Goal: Task Accomplishment & Management: Use online tool/utility

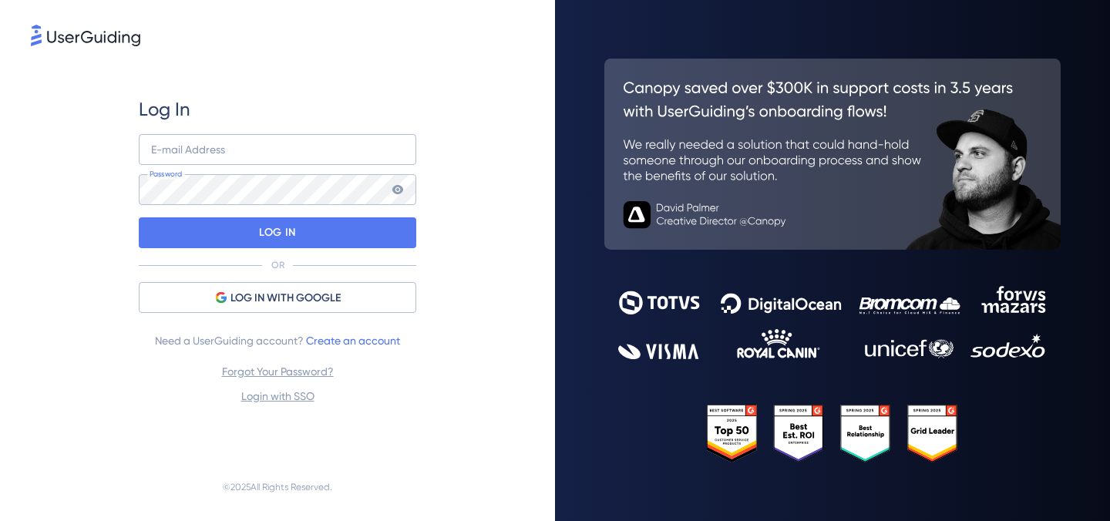
click at [338, 168] on div "E-mail Address Password" at bounding box center [277, 169] width 277 height 71
click at [338, 156] on input "email" at bounding box center [277, 149] width 277 height 31
click at [368, 80] on div "Log In E-mail Address Password LOG IN OR LOG IN WITH GOOGLE Need a UserGuiding …" at bounding box center [277, 251] width 277 height 404
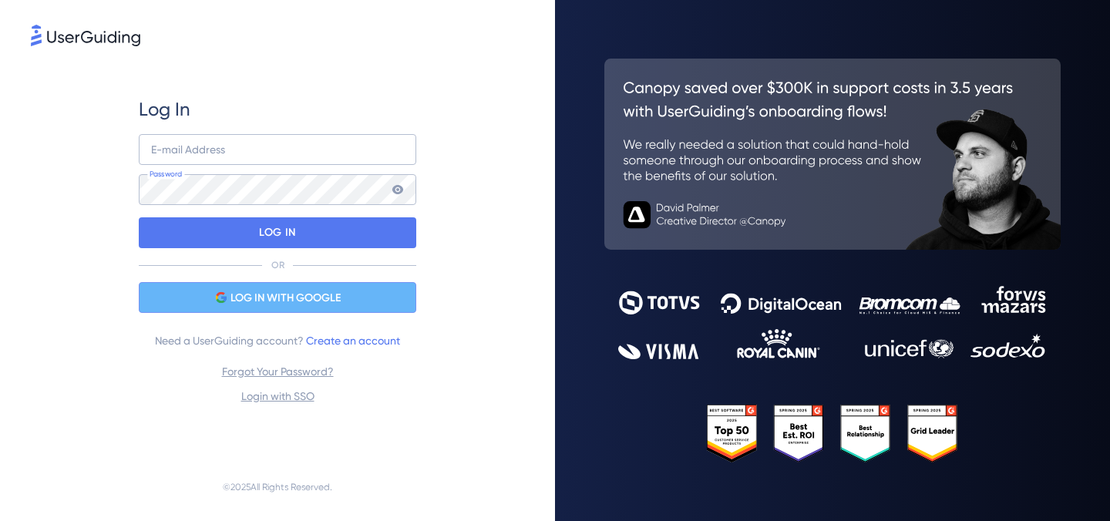
click at [291, 297] on span "LOG IN WITH GOOGLE" at bounding box center [285, 298] width 110 height 18
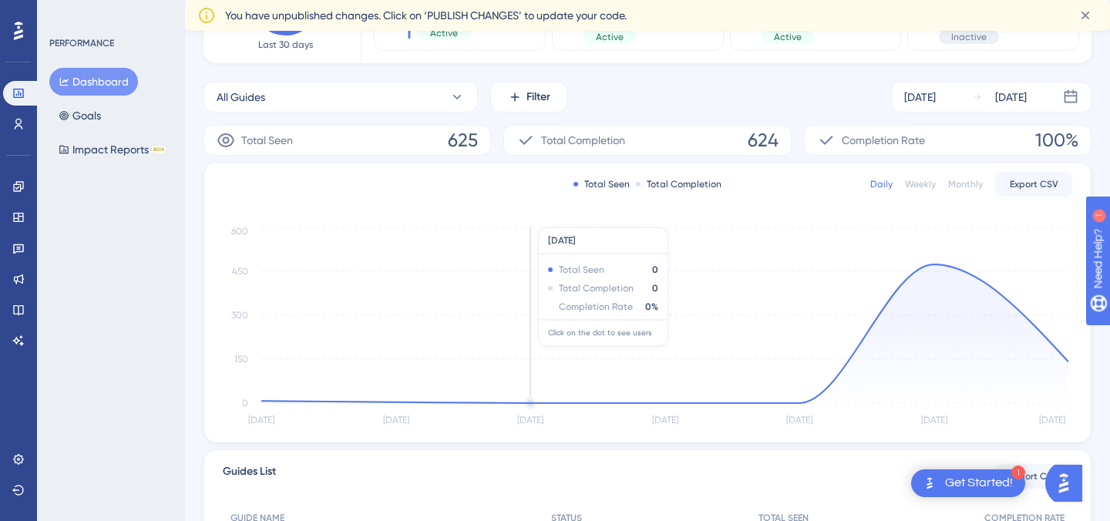
scroll to position [176, 0]
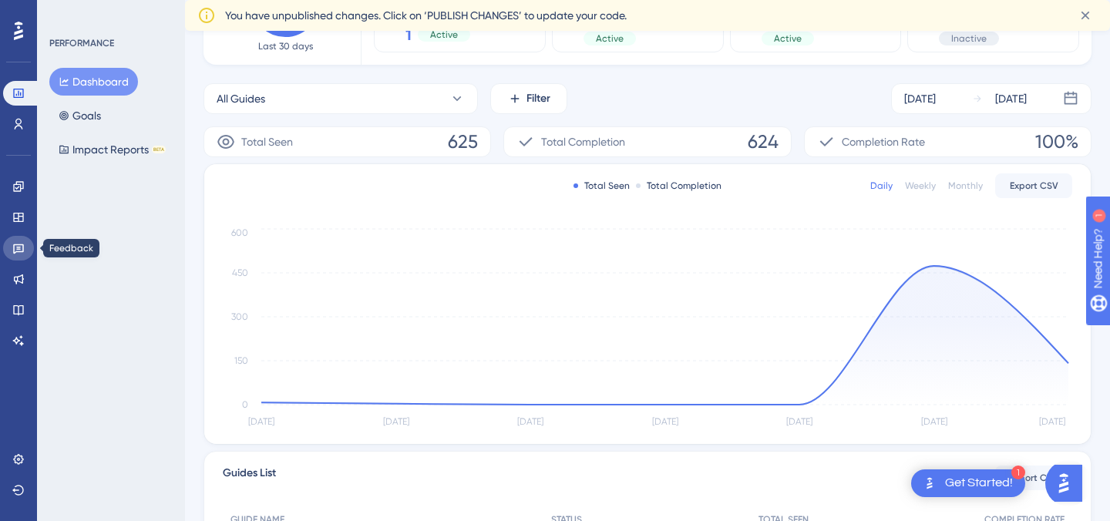
click at [16, 254] on link at bounding box center [18, 248] width 31 height 25
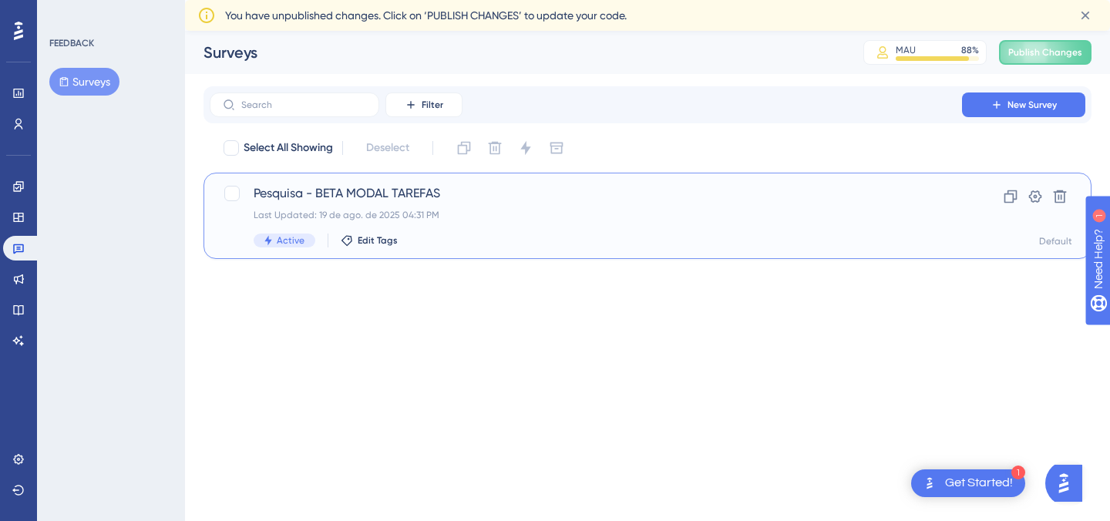
click at [385, 185] on span "Pesquisa - BETA MODAL TAREFAS" at bounding box center [586, 193] width 664 height 18
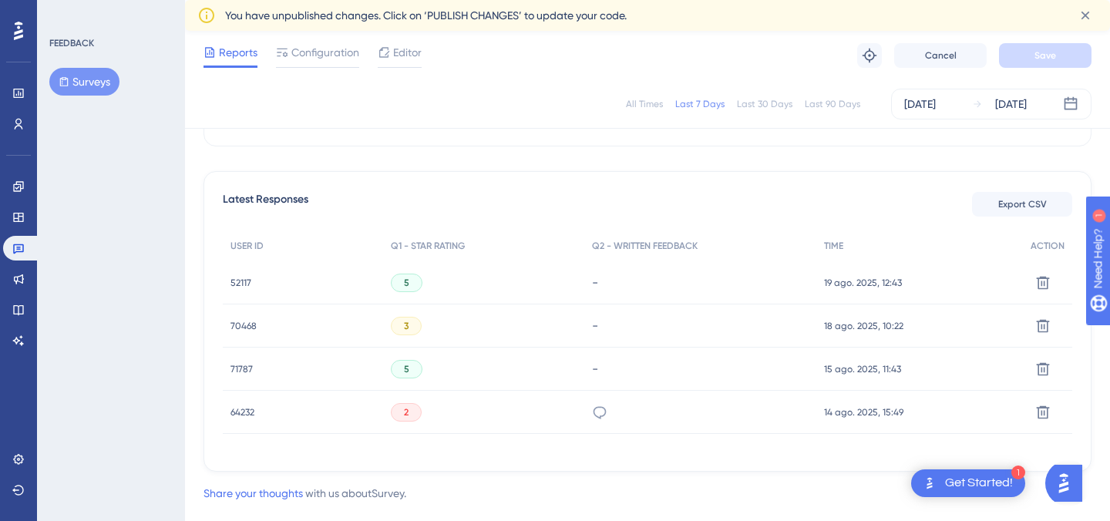
scroll to position [424, 0]
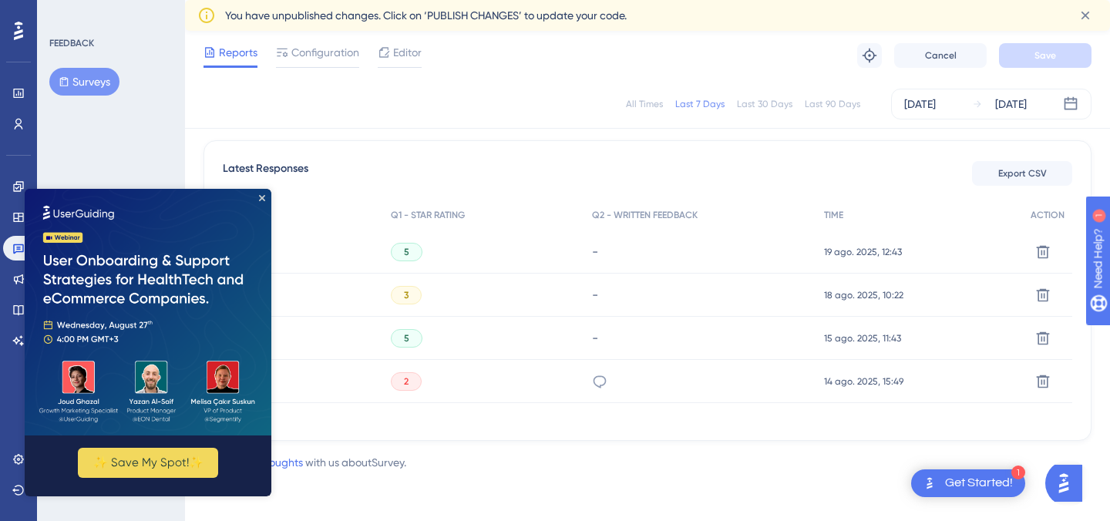
click at [261, 193] on img at bounding box center [148, 312] width 247 height 247
click at [262, 197] on icon "Close Preview" at bounding box center [262, 198] width 6 height 6
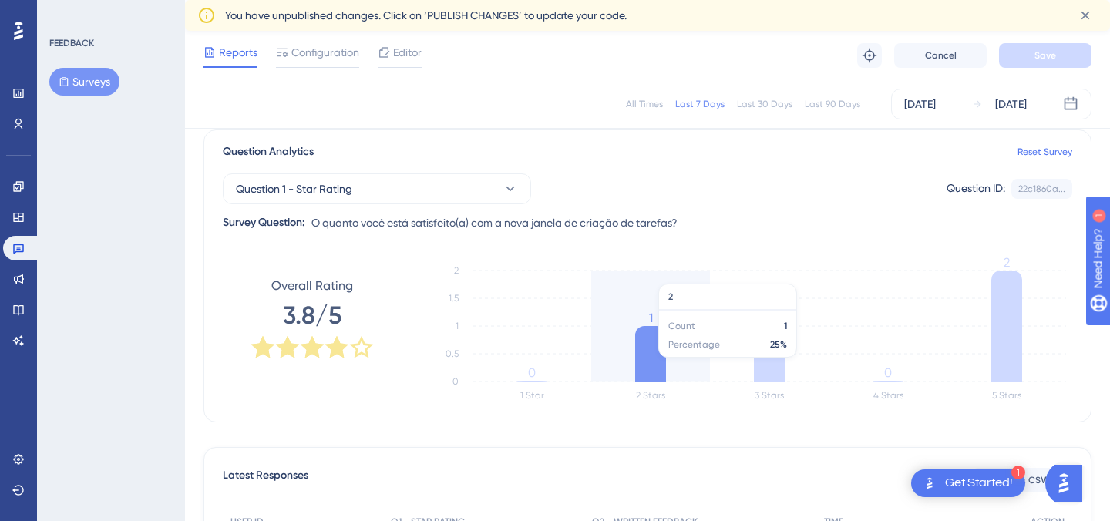
scroll to position [116, 0]
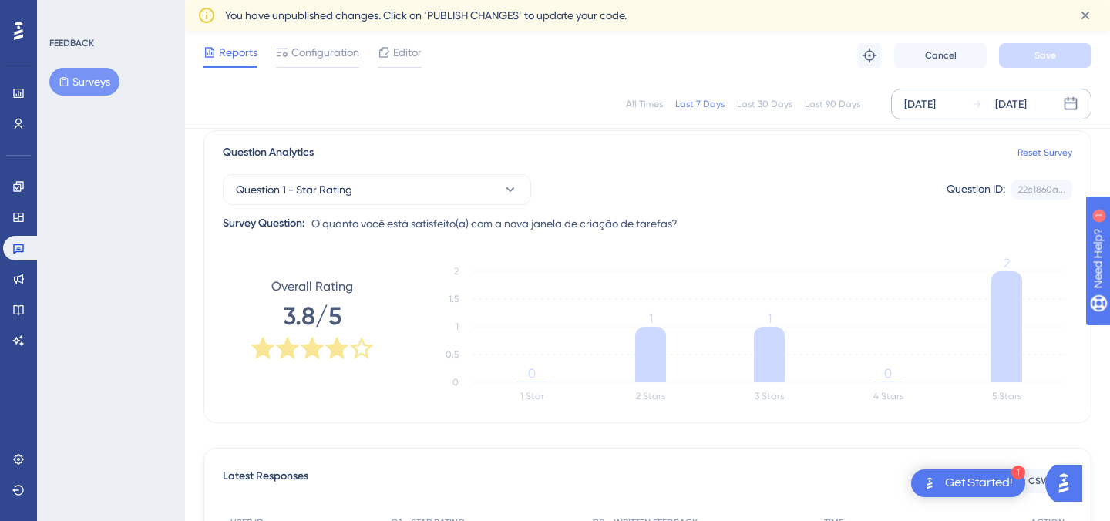
click at [936, 101] on div "[DATE]" at bounding box center [920, 104] width 32 height 18
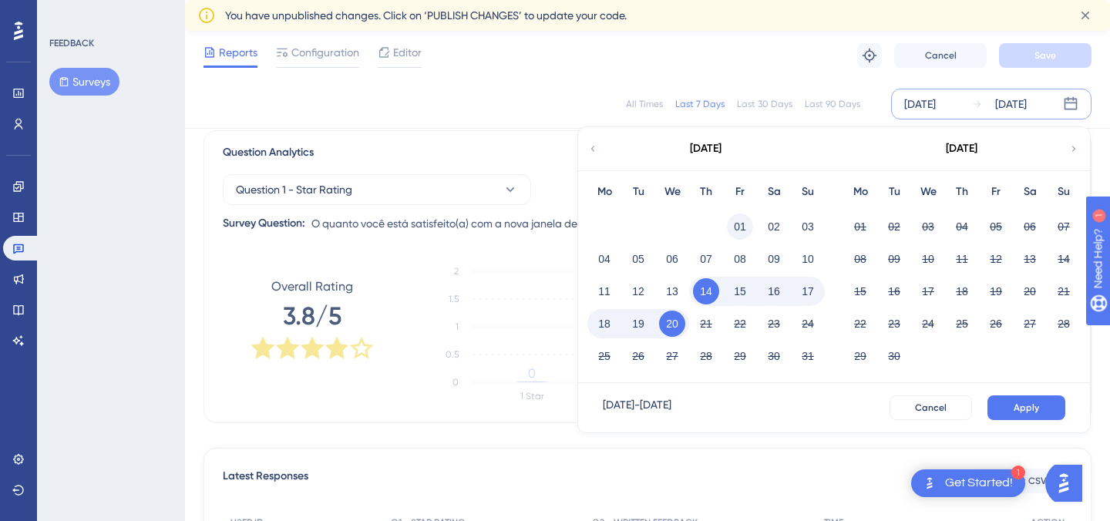
click at [738, 224] on button "01" at bounding box center [740, 227] width 26 height 26
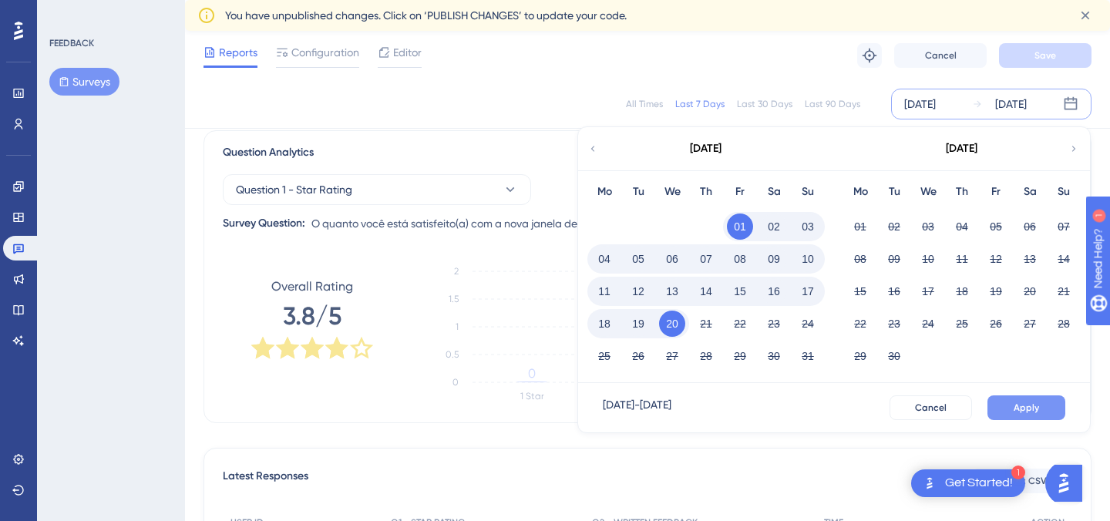
click at [1017, 400] on button "Apply" at bounding box center [1026, 407] width 78 height 25
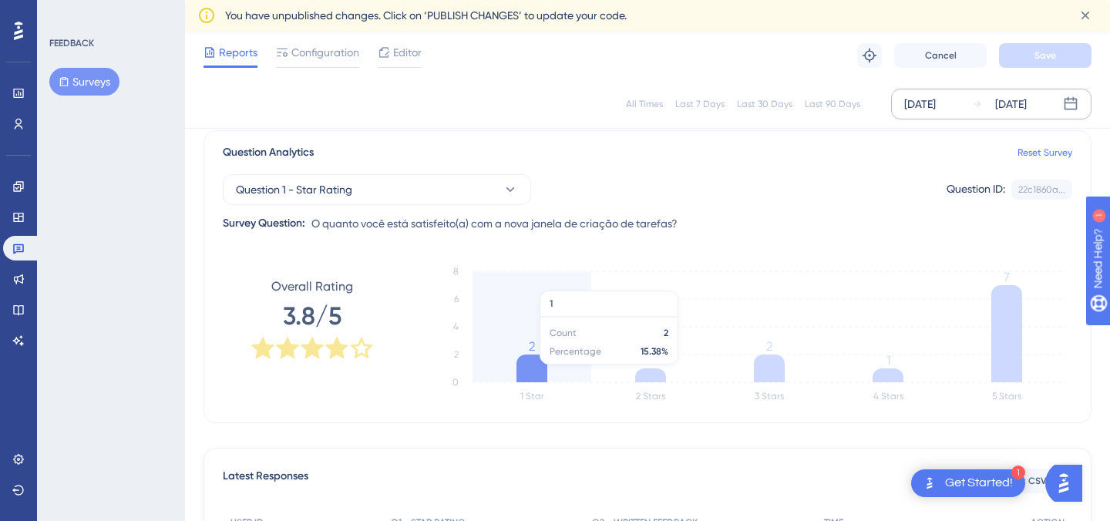
click at [538, 372] on icon at bounding box center [531, 369] width 31 height 28
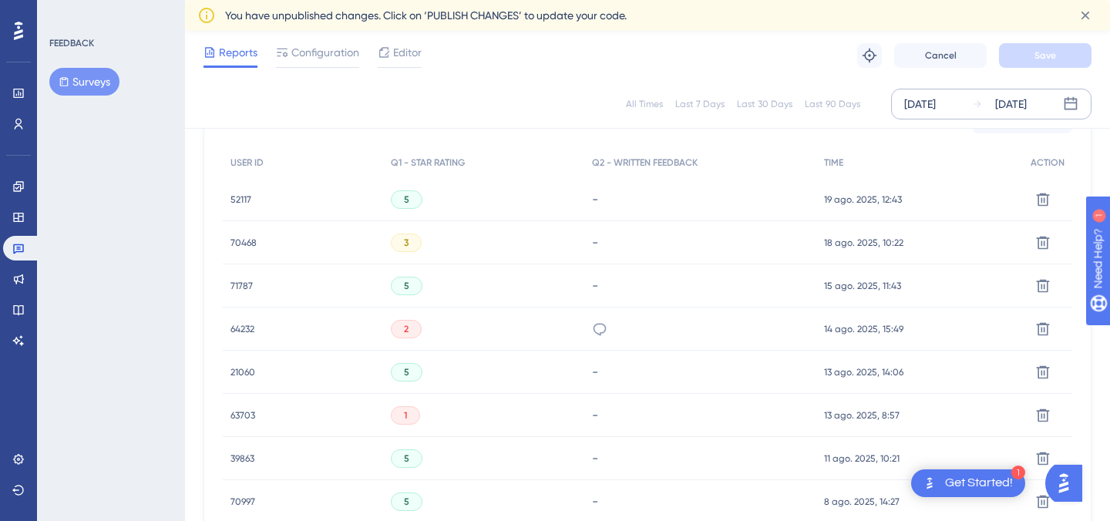
scroll to position [529, 0]
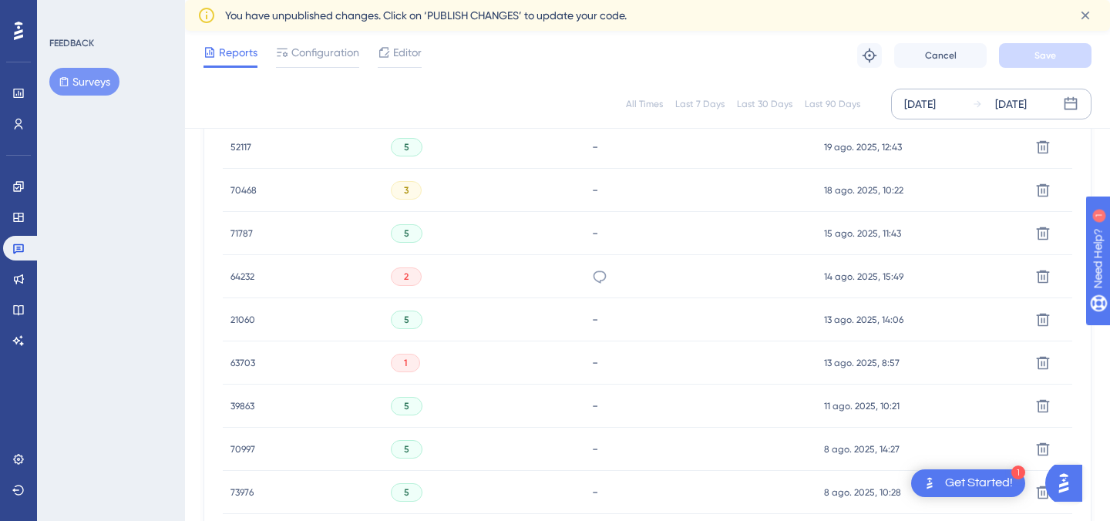
click at [399, 366] on div "1" at bounding box center [405, 363] width 29 height 18
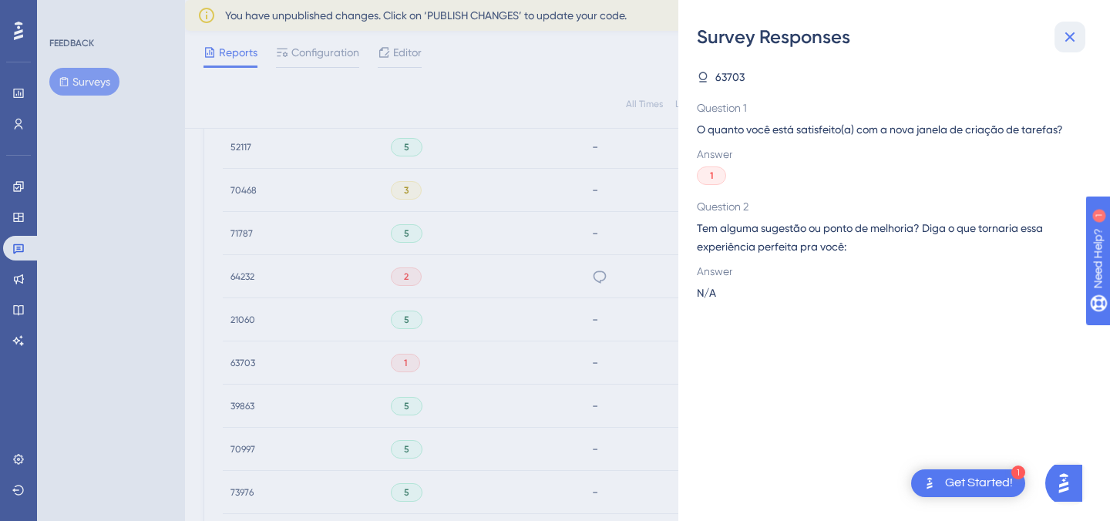
click at [1067, 42] on icon at bounding box center [1070, 37] width 18 height 18
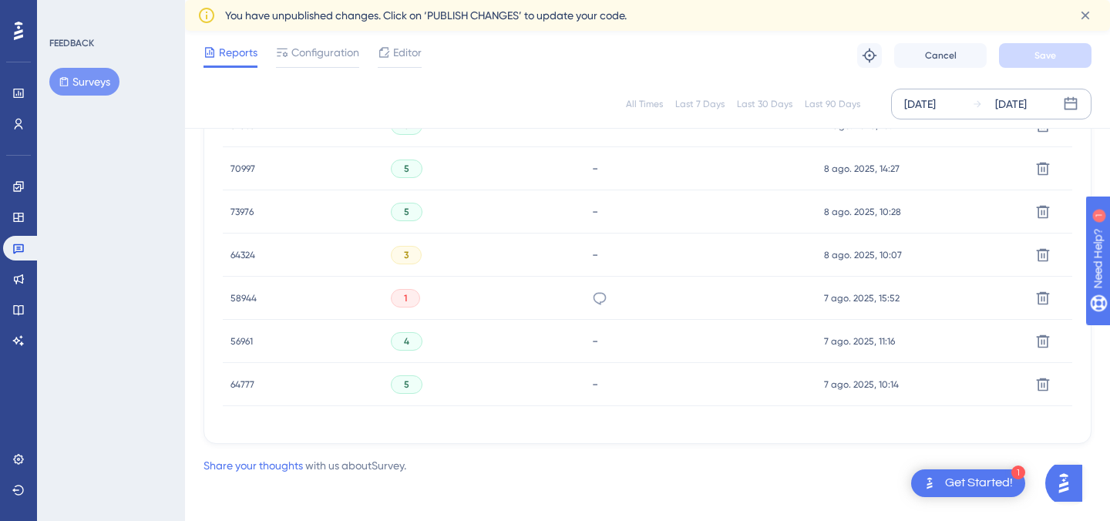
scroll to position [812, 0]
click at [604, 291] on icon at bounding box center [599, 295] width 13 height 12
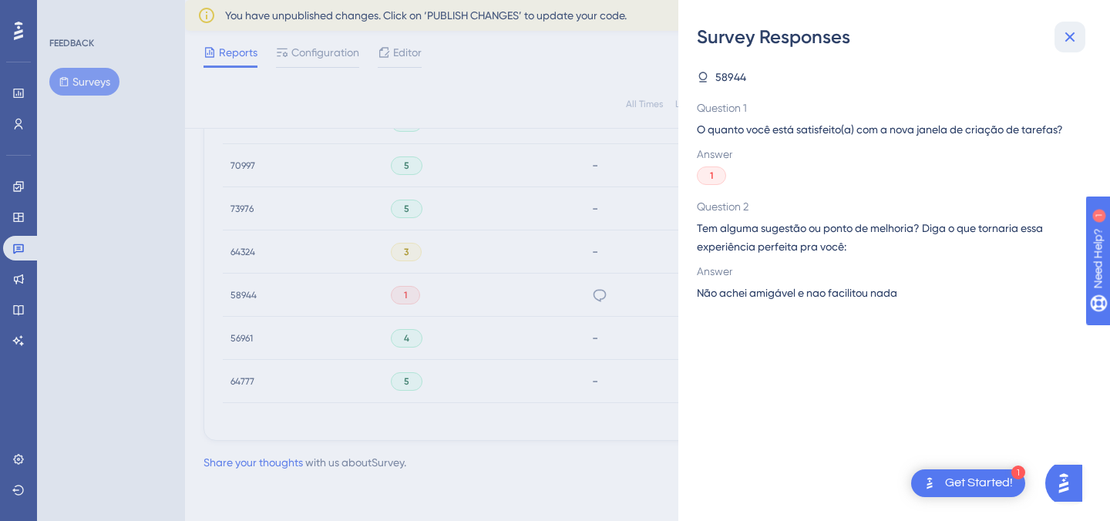
click at [1068, 34] on icon at bounding box center [1070, 37] width 18 height 18
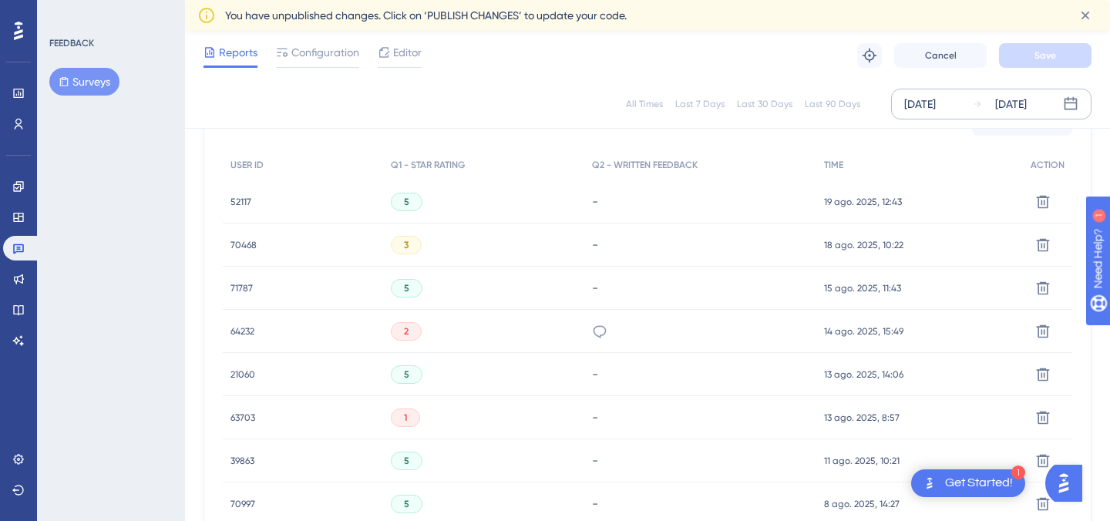
scroll to position [528, 0]
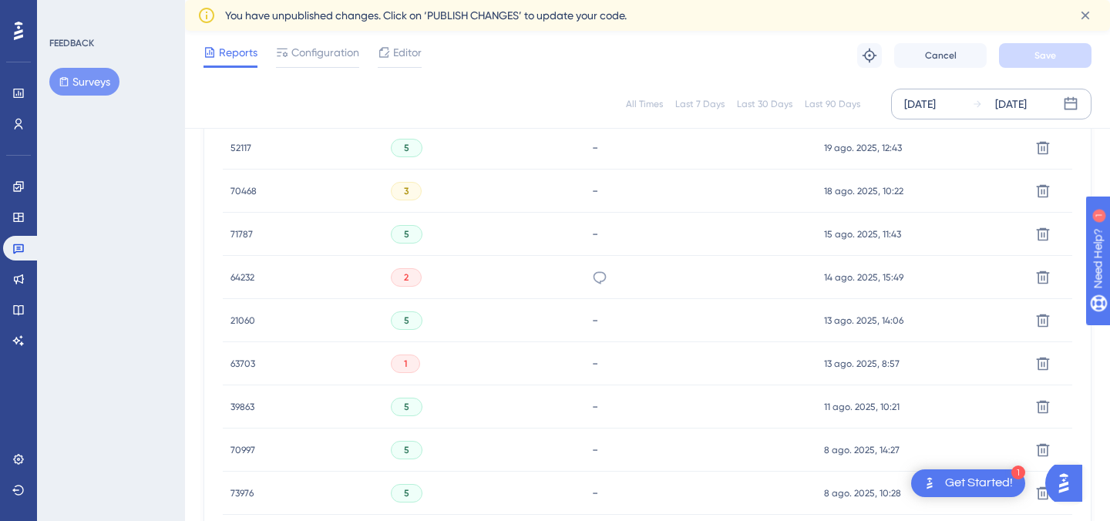
click at [610, 272] on div "A janela não puxa mais as informações dos briefing de boards e responsáveis" at bounding box center [700, 277] width 233 height 43
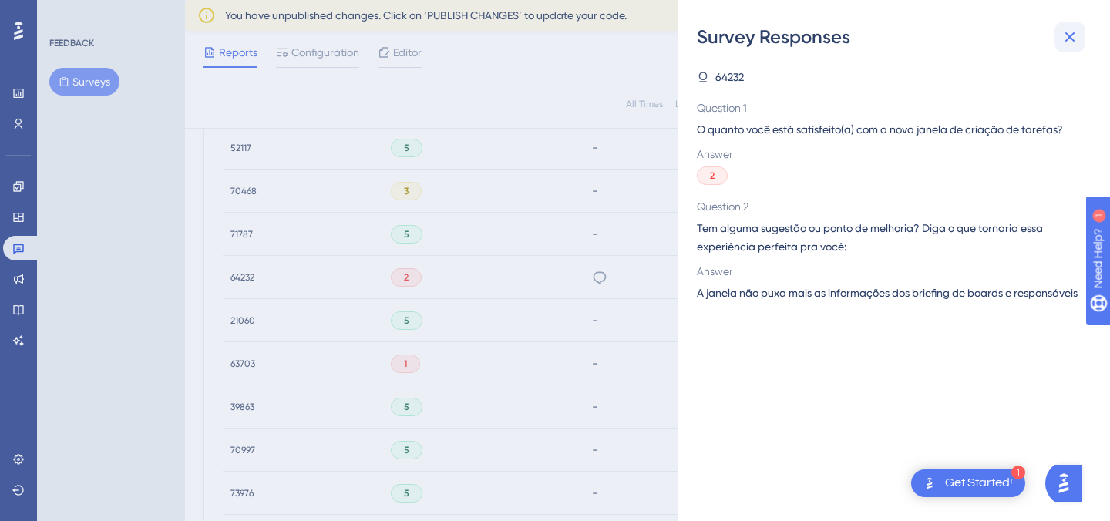
click at [1065, 37] on icon at bounding box center [1070, 37] width 18 height 18
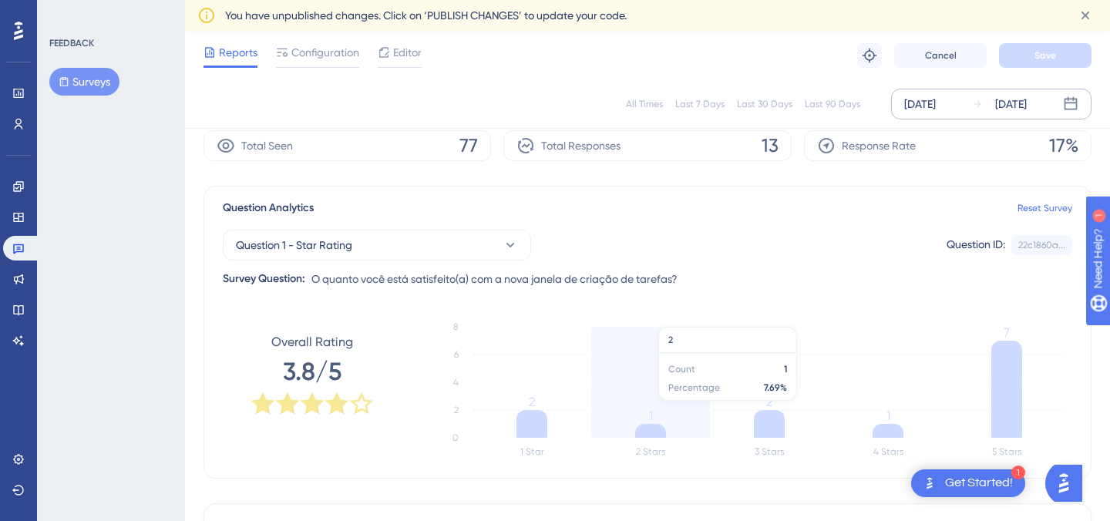
scroll to position [99, 0]
